Goal: Information Seeking & Learning: Learn about a topic

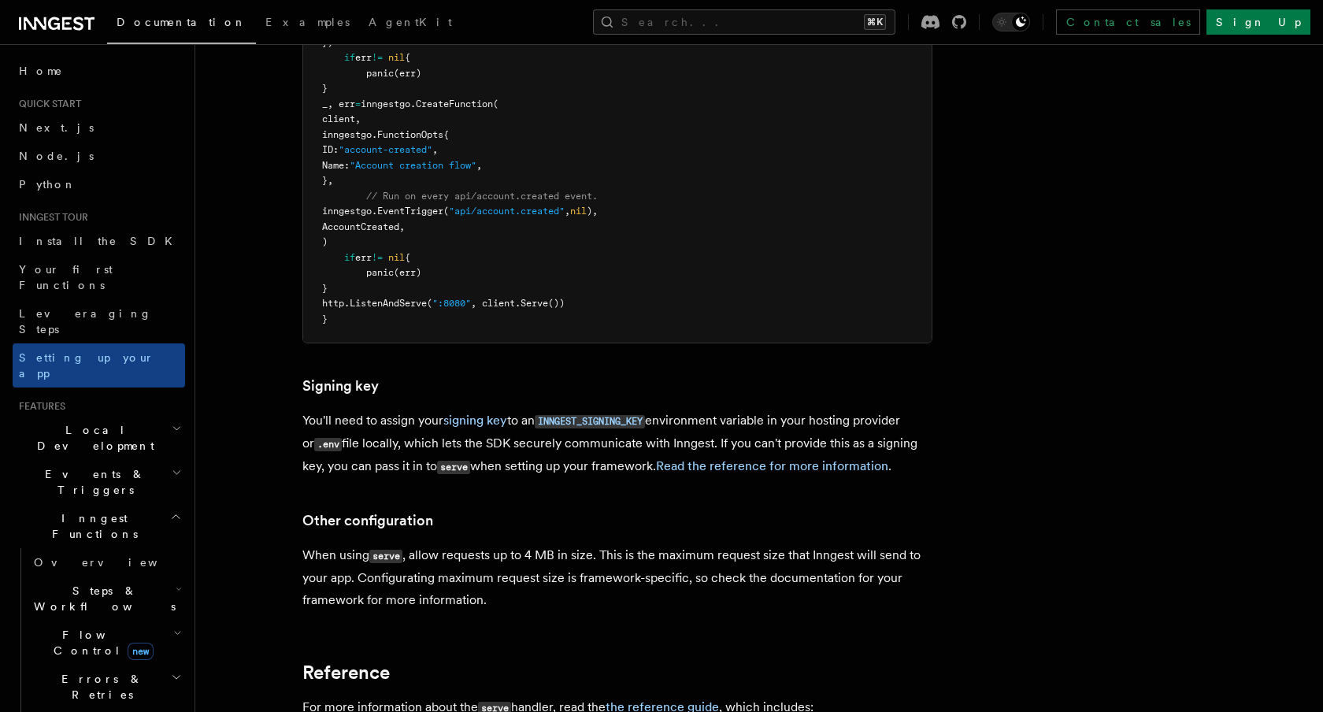
click at [120, 460] on h2 "Events & Triggers" at bounding box center [99, 482] width 172 height 44
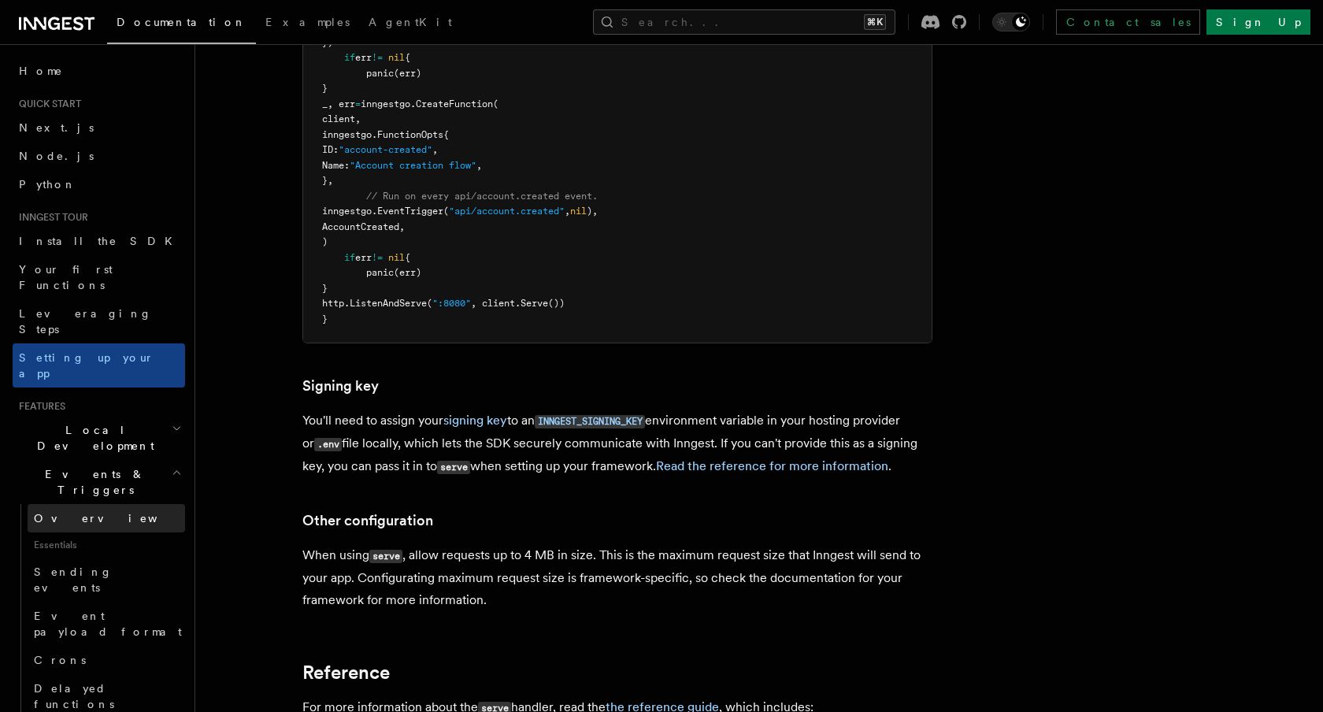
click at [110, 504] on link "Overview" at bounding box center [107, 518] width 158 height 28
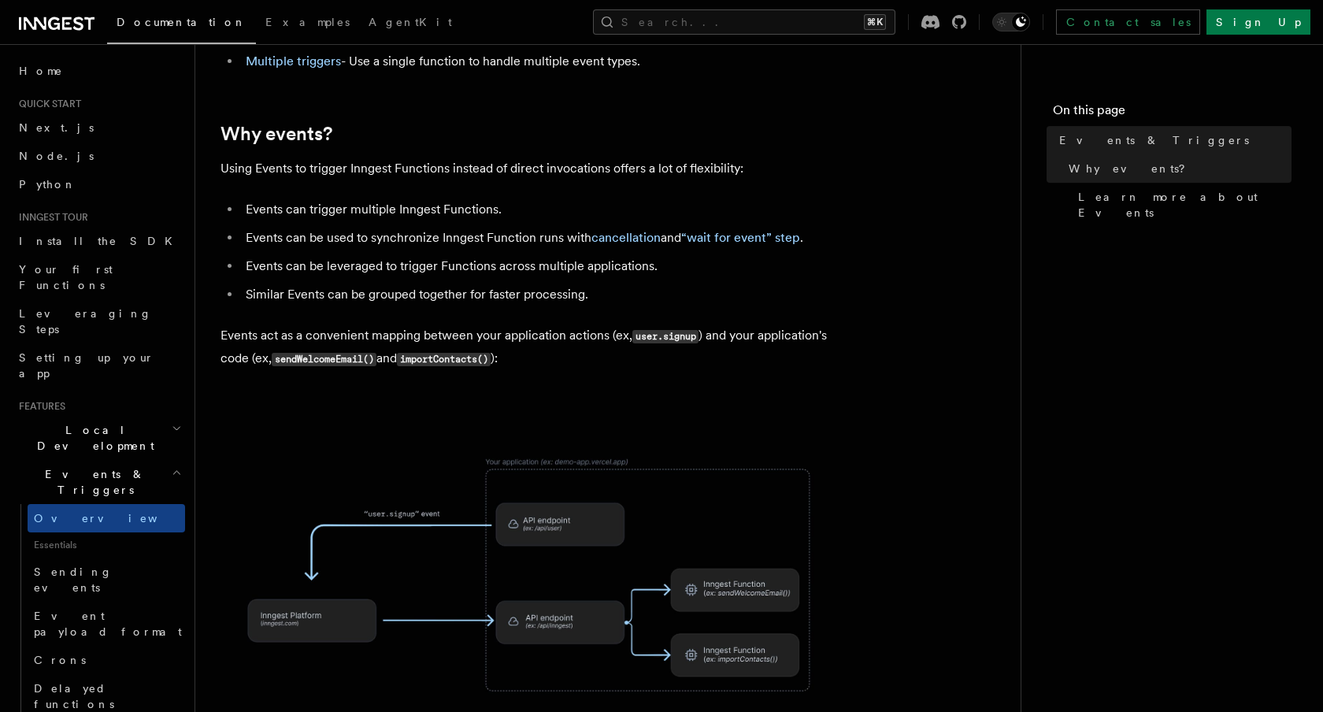
scroll to position [574, 0]
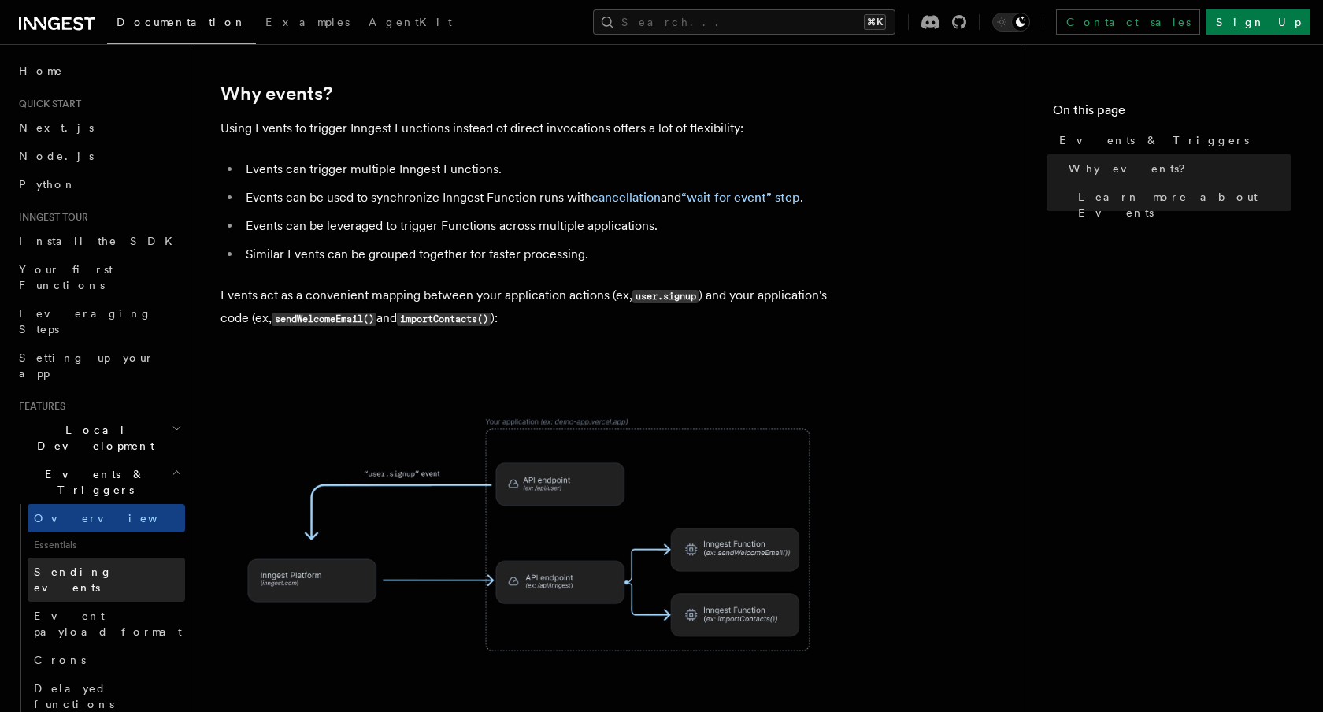
click at [138, 558] on link "Sending events" at bounding box center [107, 580] width 158 height 44
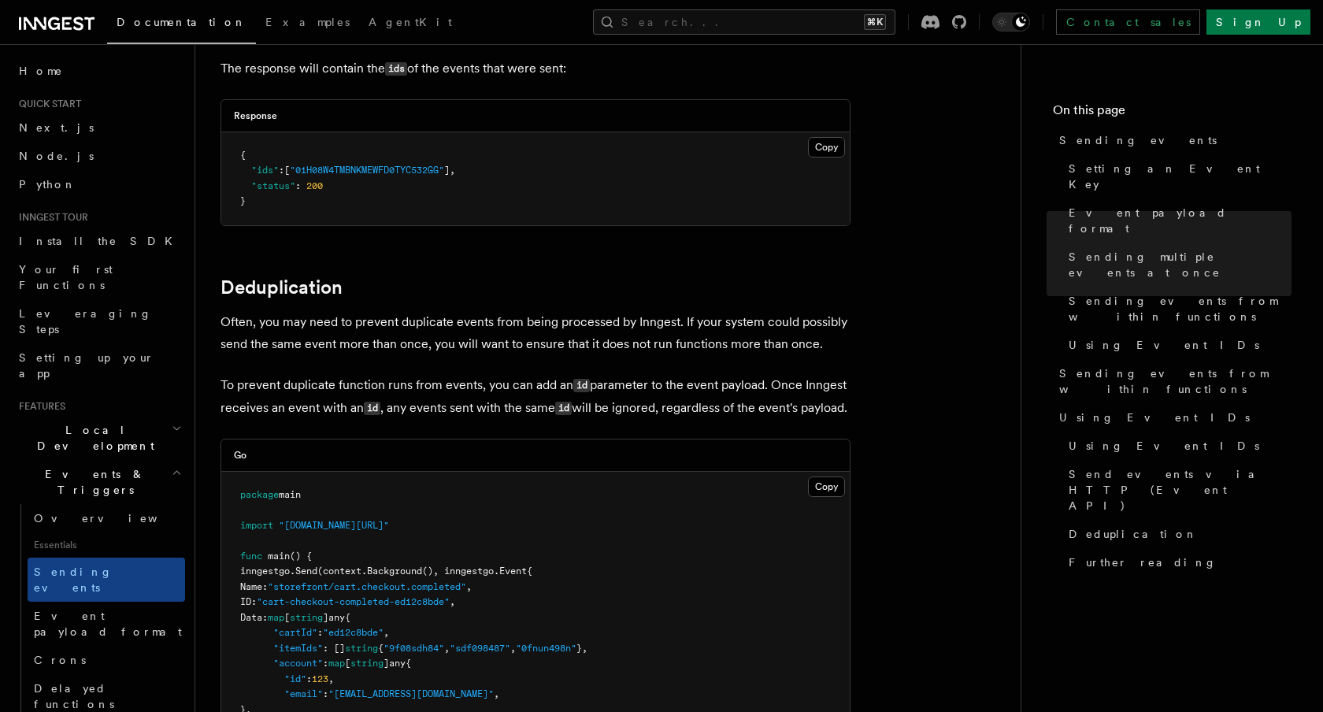
scroll to position [2968, 0]
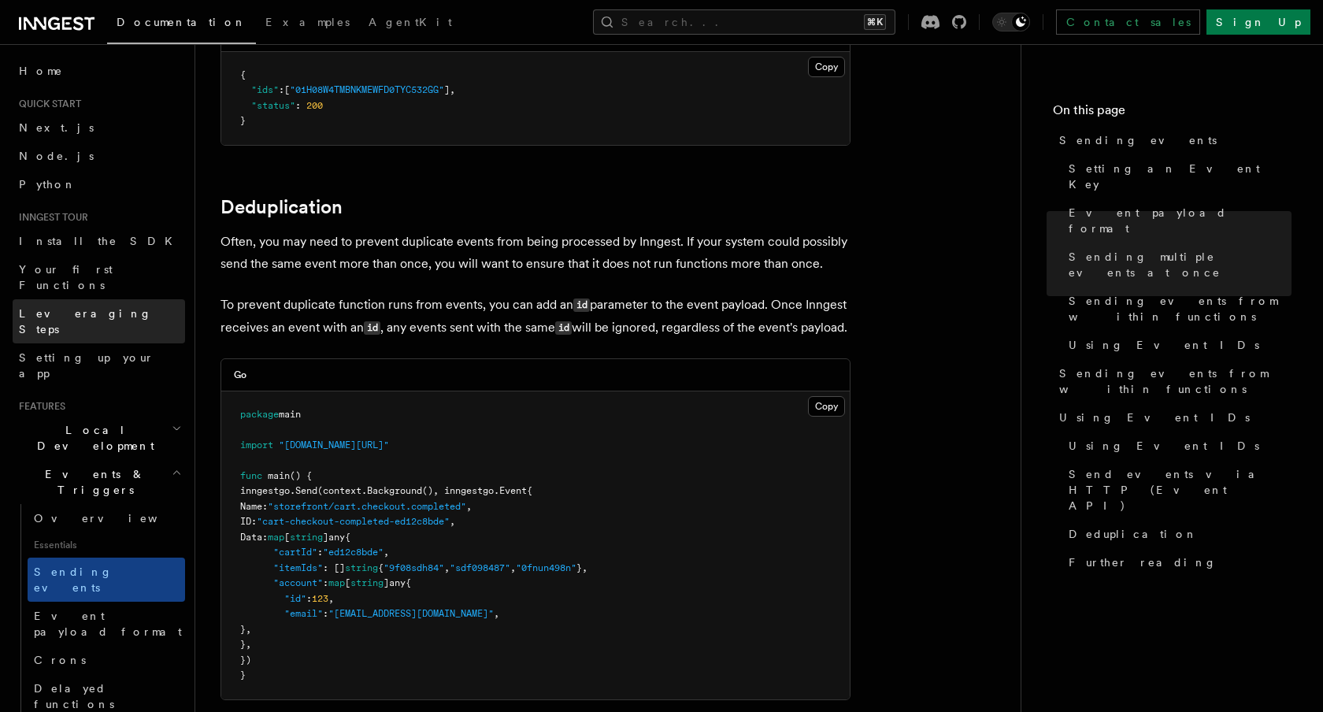
click at [135, 299] on link "Leveraging Steps" at bounding box center [99, 321] width 172 height 44
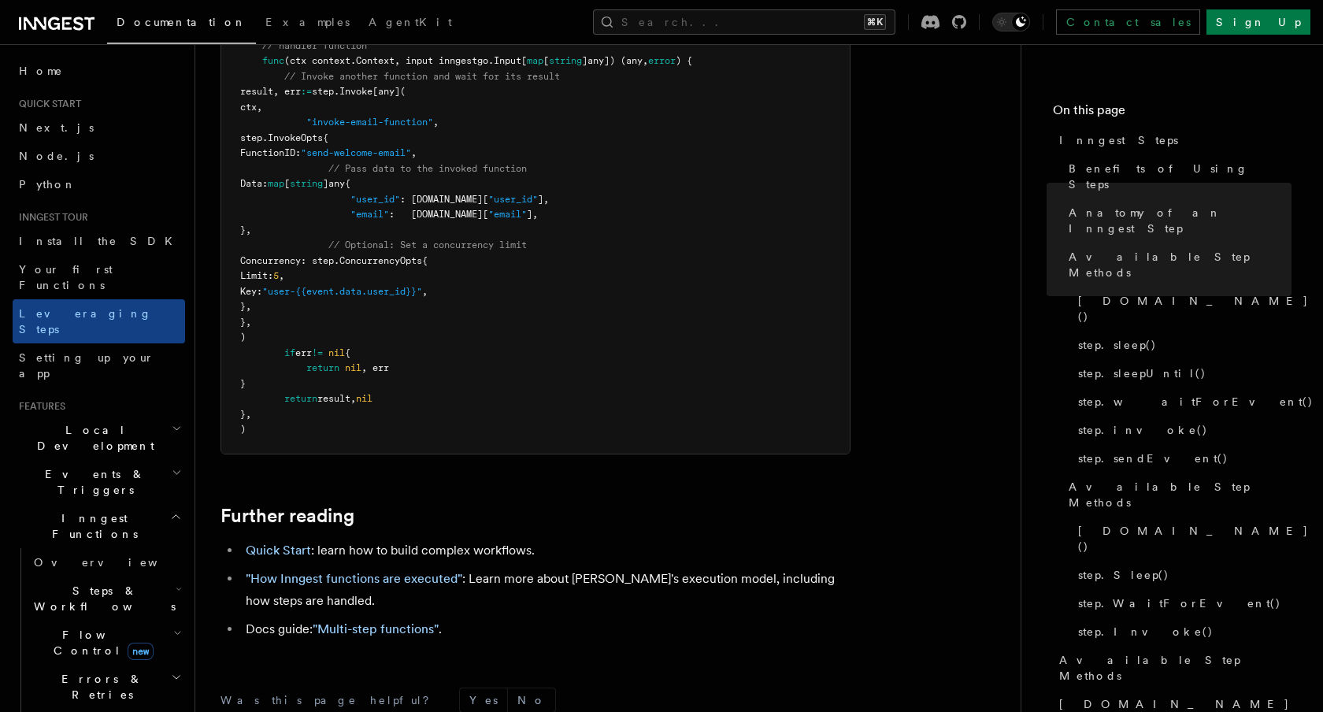
scroll to position [3857, 0]
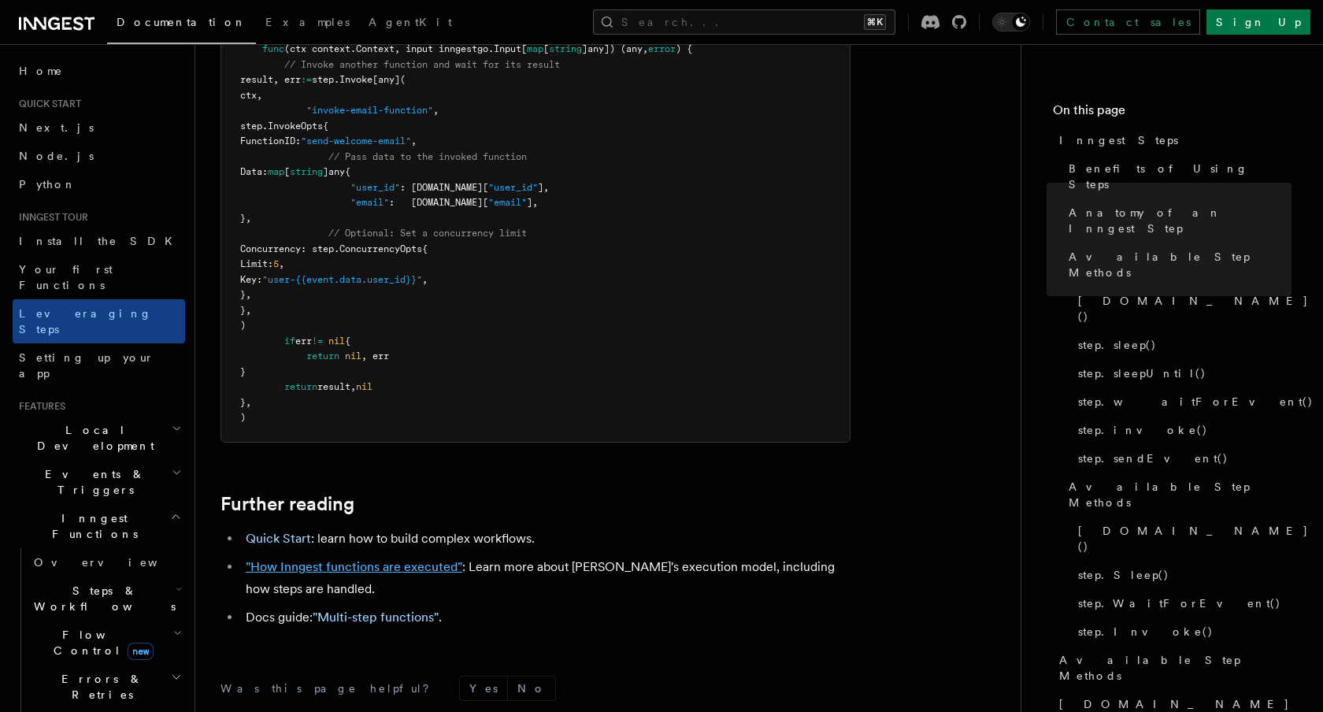
click at [384, 559] on link ""How Inngest functions are executed"" at bounding box center [354, 566] width 217 height 15
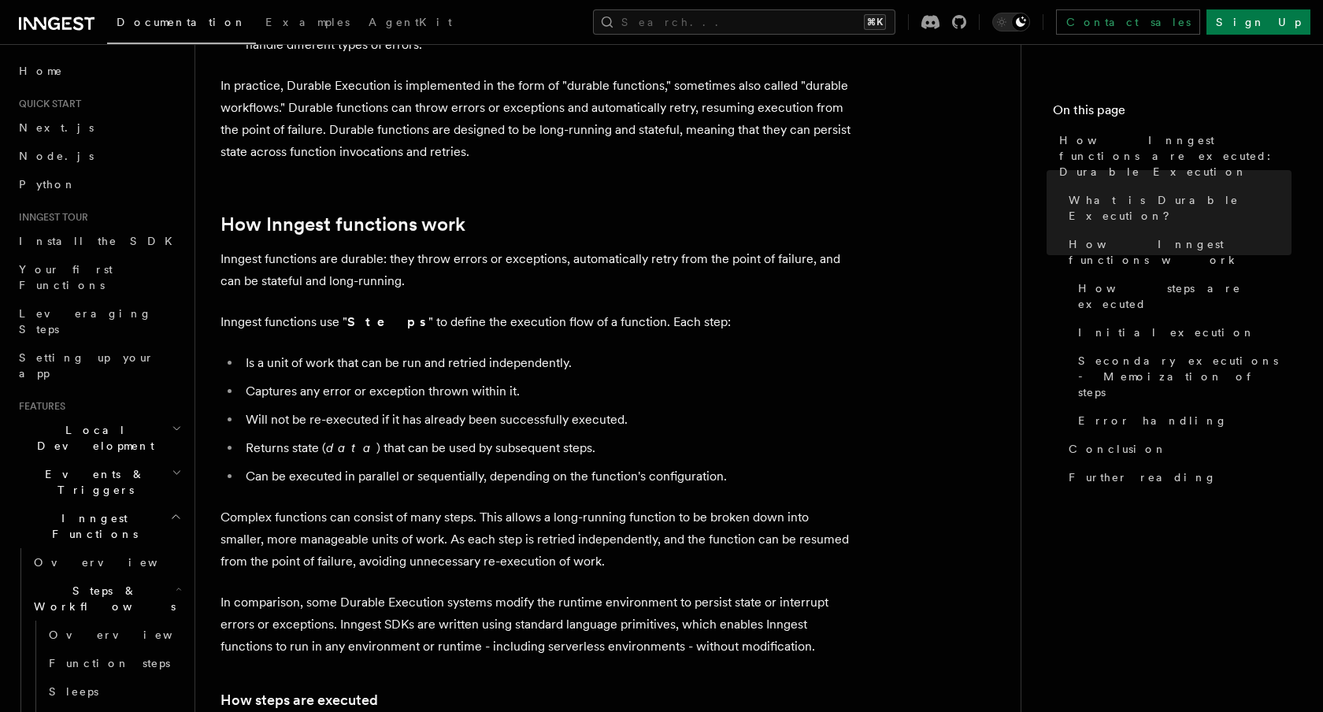
scroll to position [545, 0]
